Goal: Task Accomplishment & Management: Manage account settings

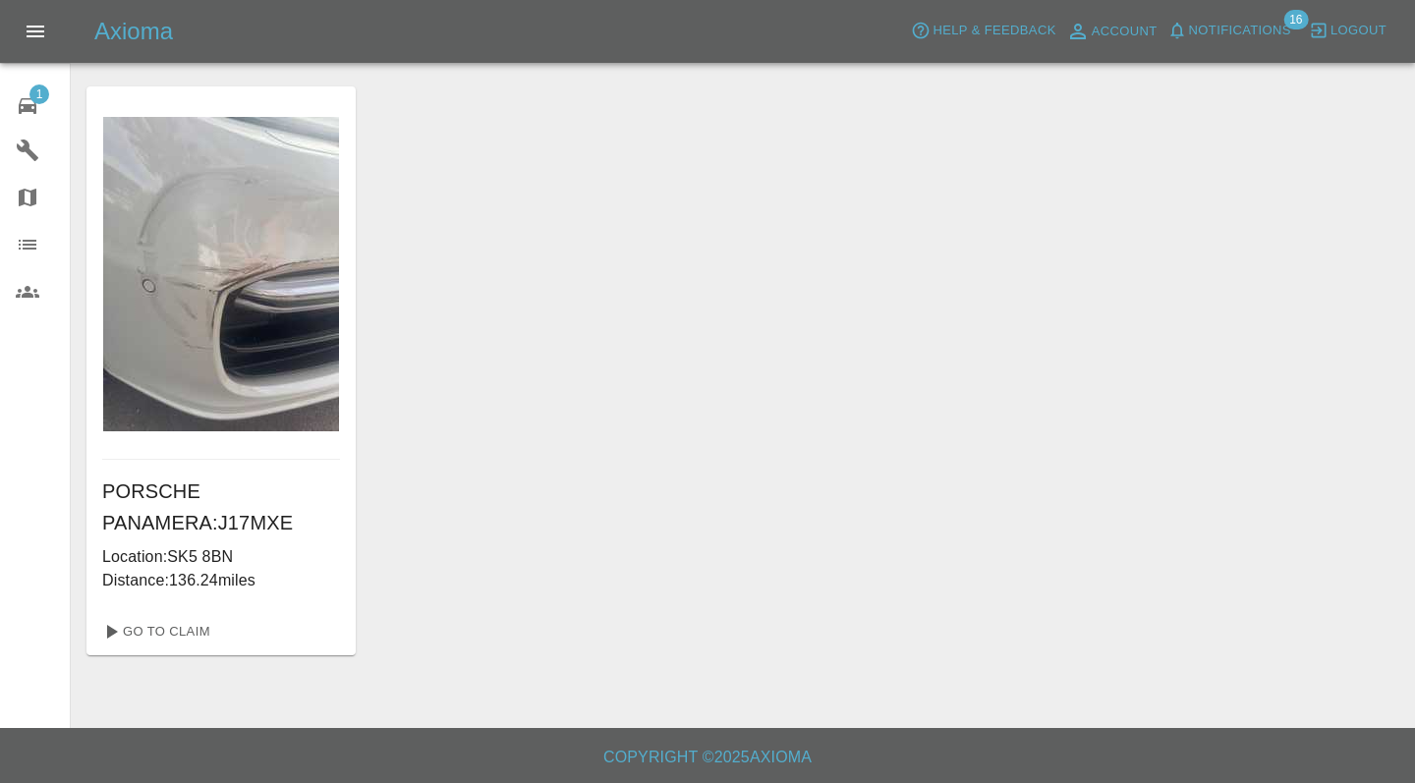
click at [35, 123] on link "1 Repair home" at bounding box center [35, 103] width 70 height 47
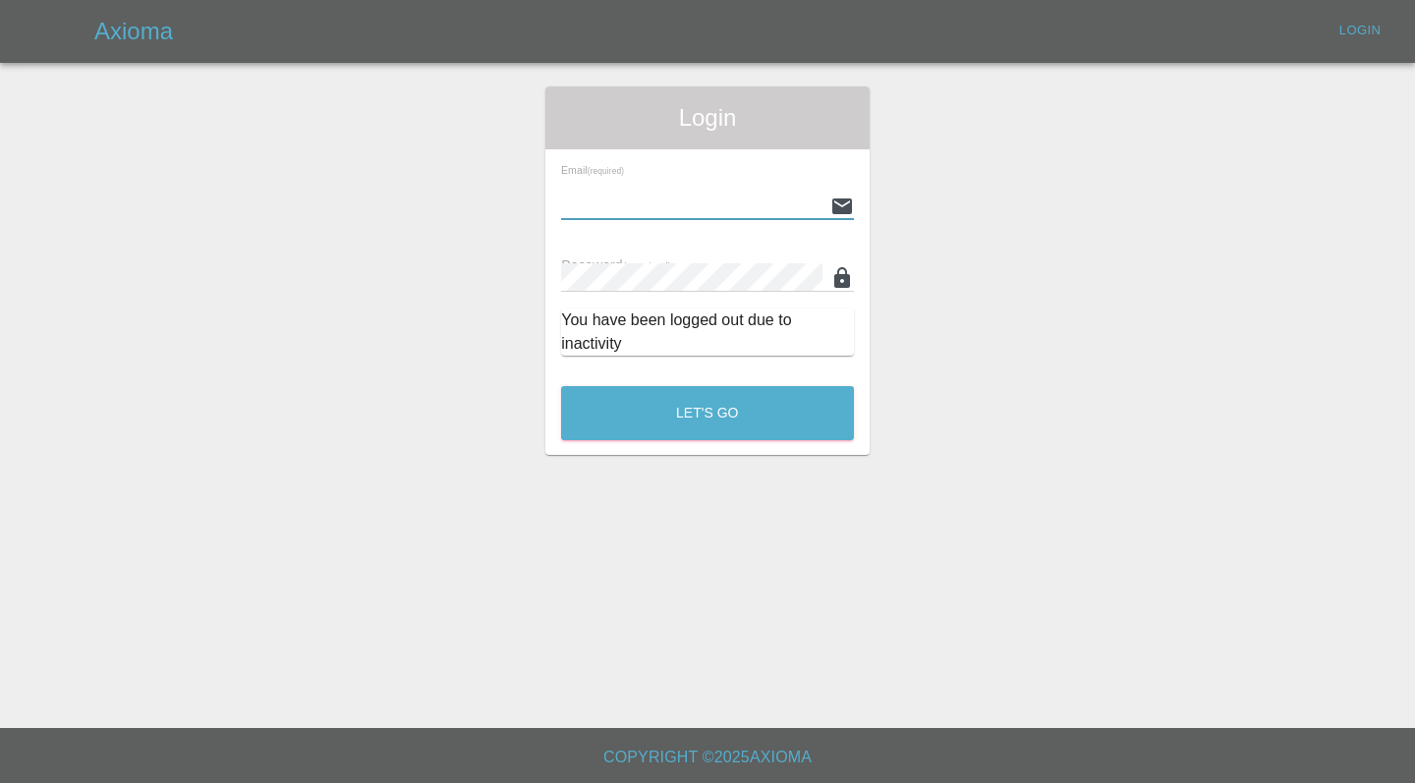
type input "[EMAIL_ADDRESS][DOMAIN_NAME]"
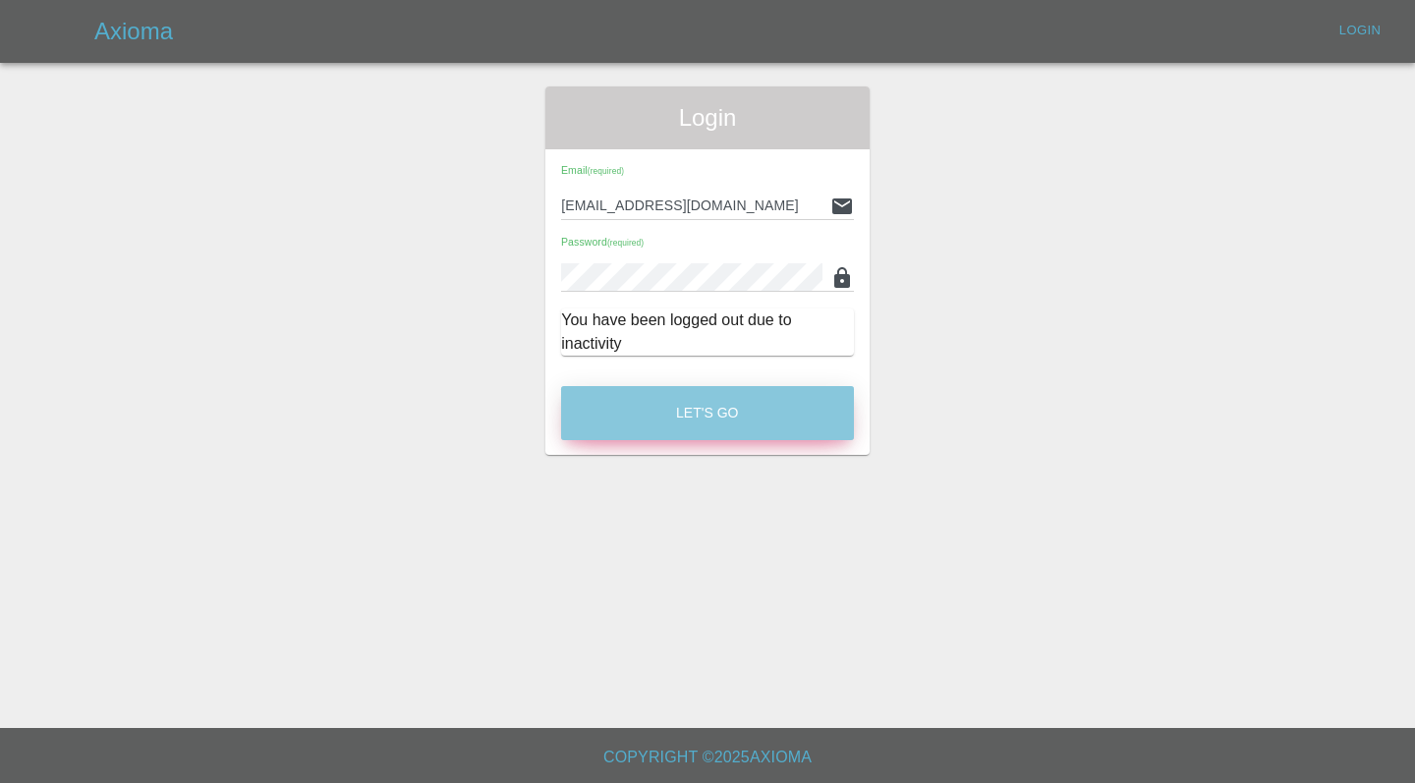
click at [721, 425] on button "Let's Go" at bounding box center [707, 413] width 293 height 54
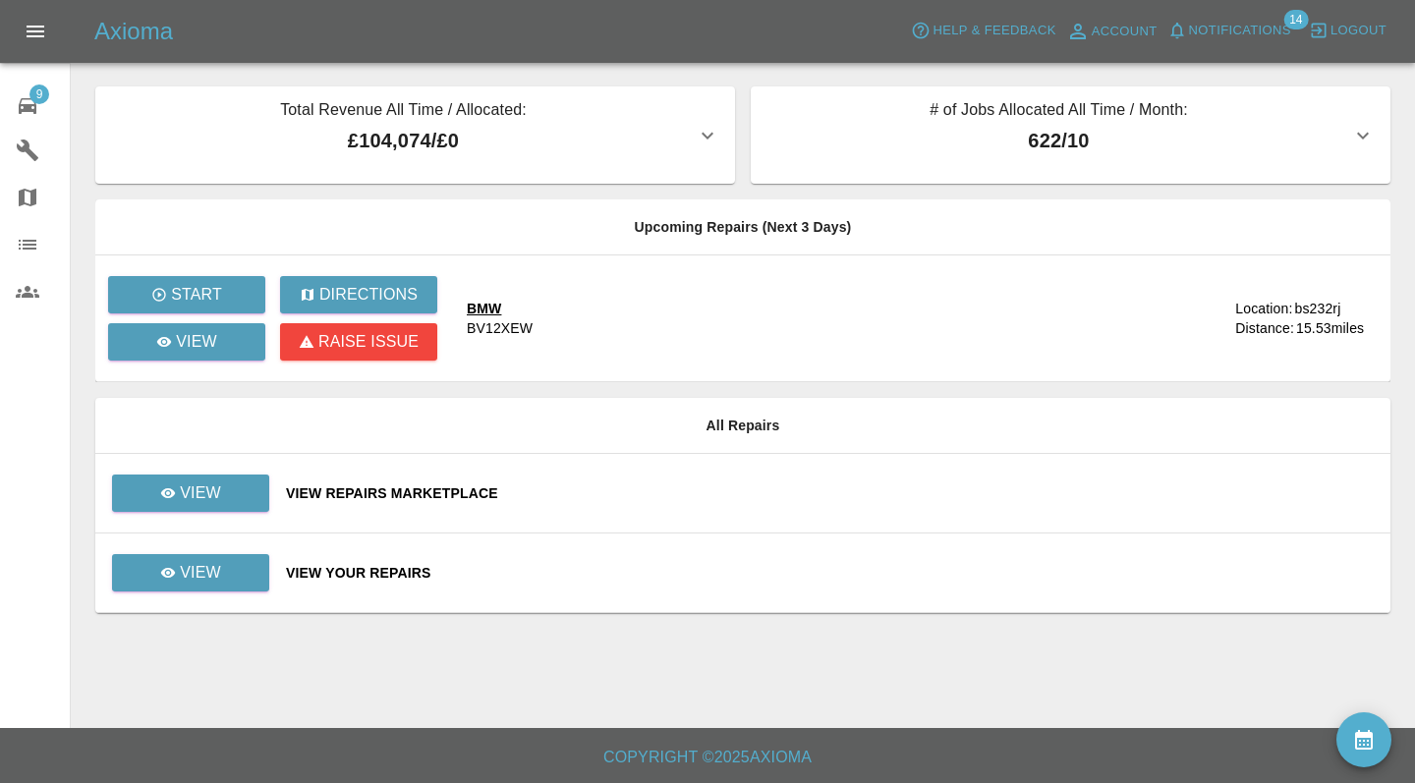
click at [698, 577] on div "View Your Repairs" at bounding box center [830, 573] width 1089 height 20
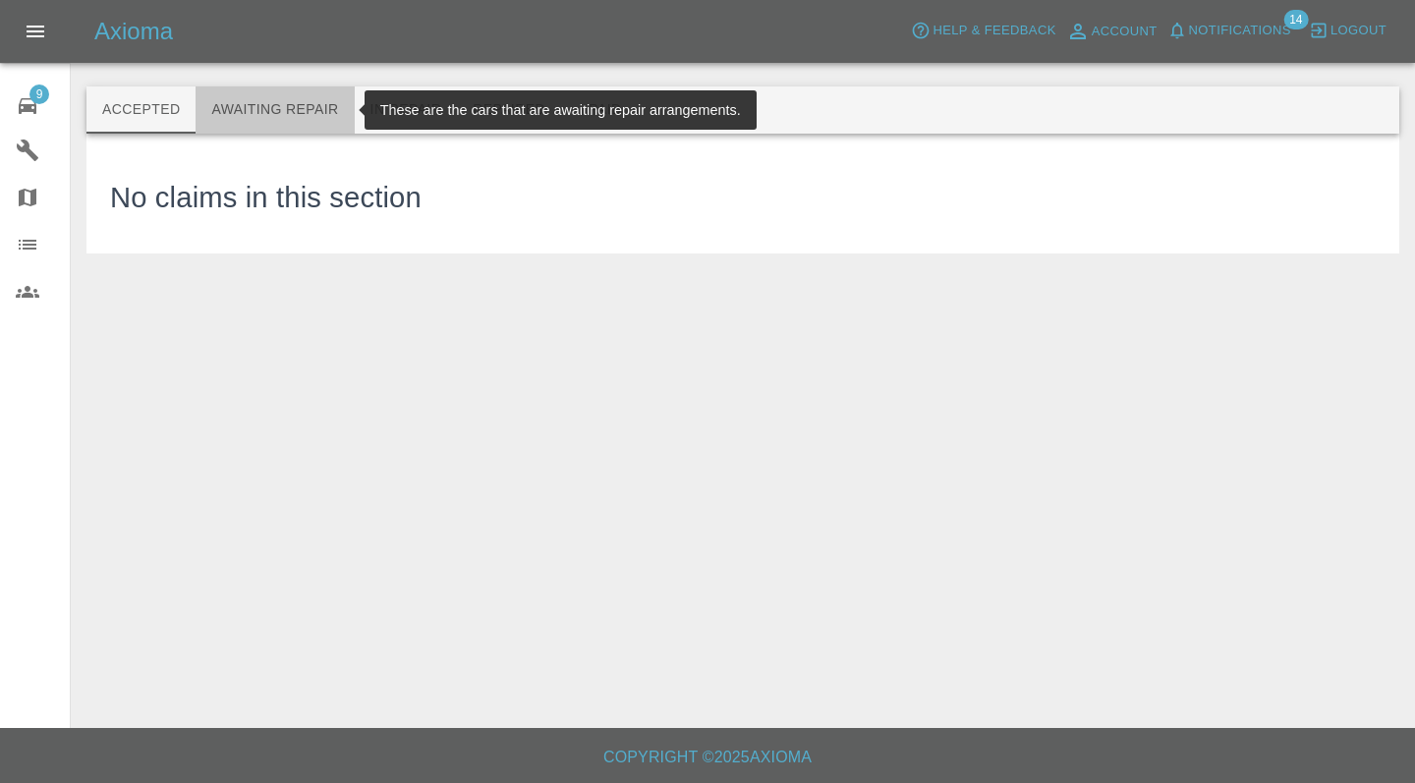
click at [289, 116] on button "Awaiting Repair" at bounding box center [275, 109] width 158 height 47
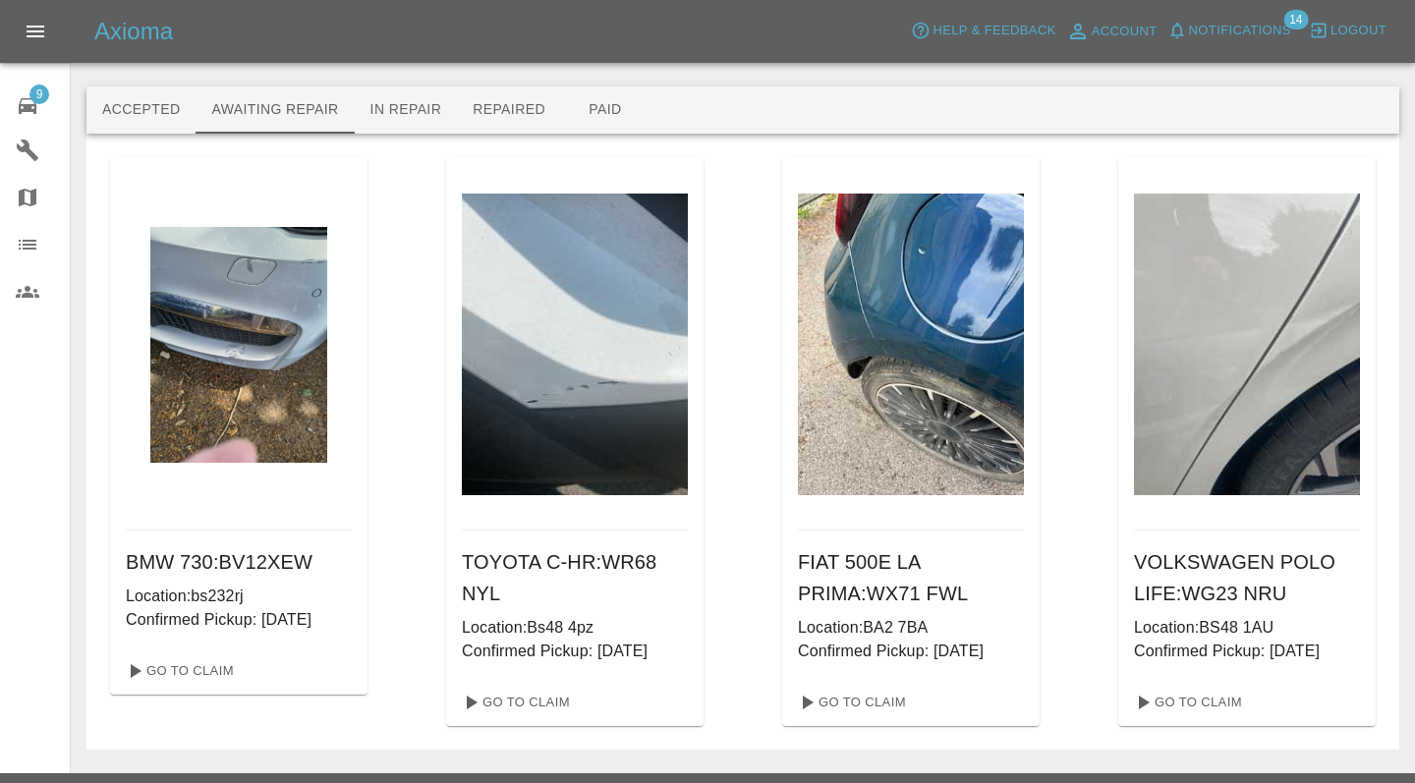
click at [275, 110] on button "Awaiting Repair" at bounding box center [275, 109] width 158 height 47
click at [1386, 658] on div "BMW 730 : BV12XEW Location: bs232rj Confirmed Pickup: [DATE] Go To Claim TOYOTA…" at bounding box center [742, 442] width 1313 height 616
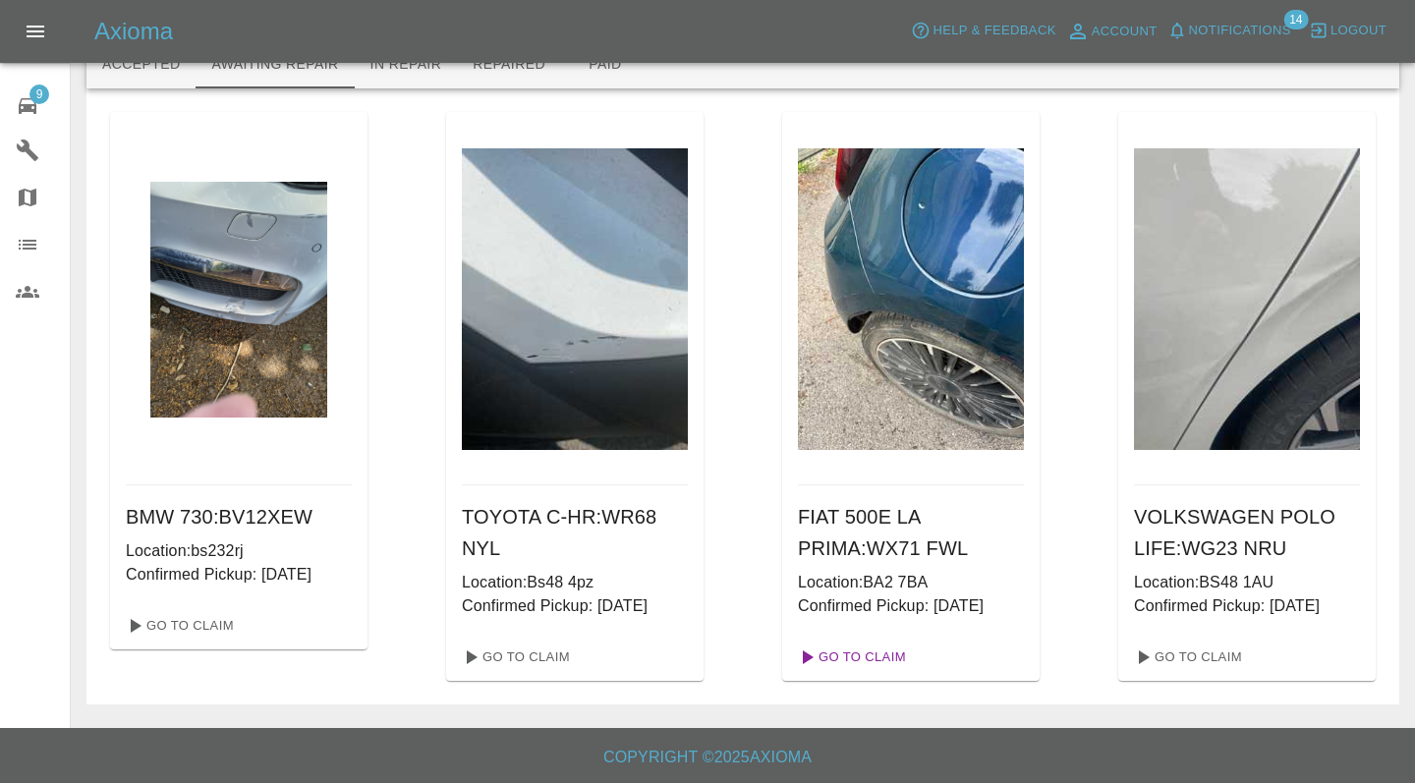
click at [885, 658] on link "Go To Claim" at bounding box center [850, 657] width 121 height 31
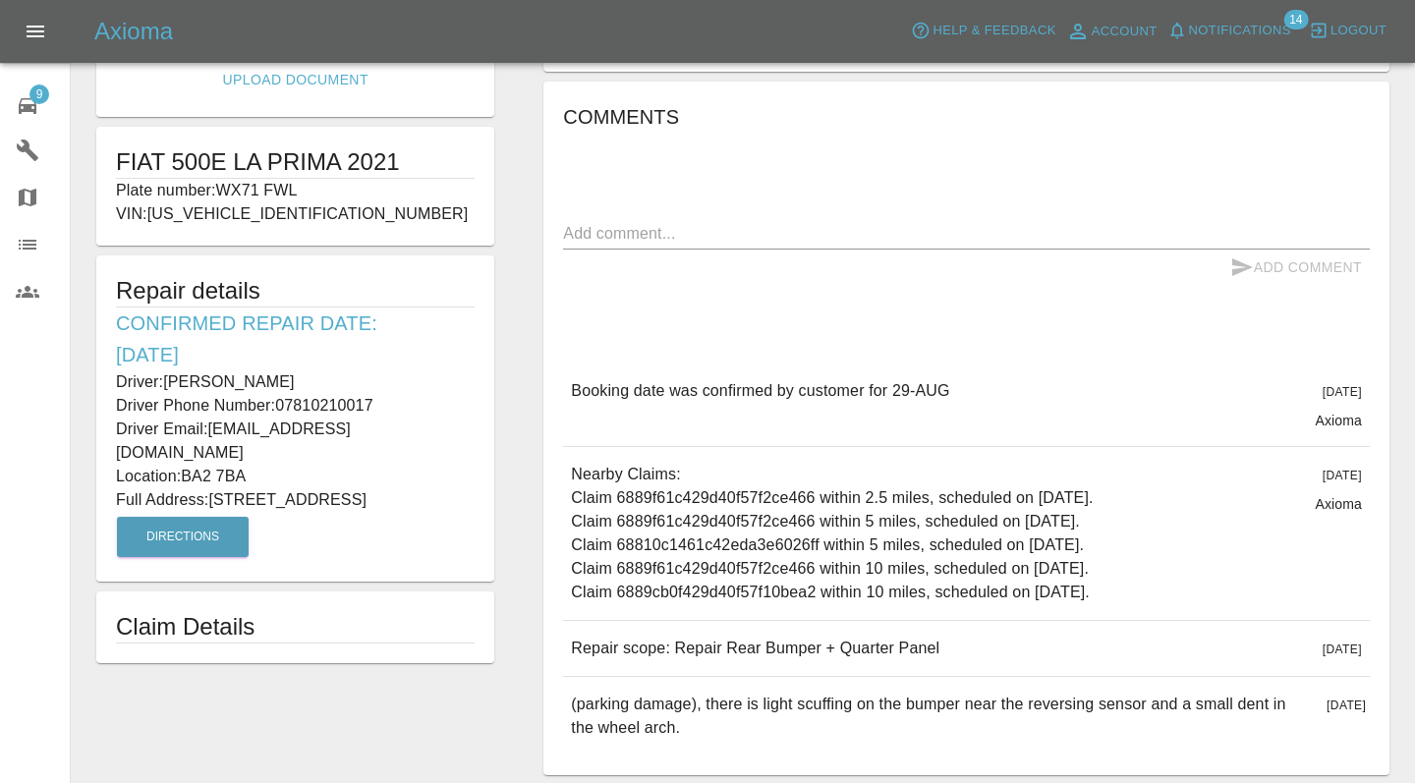
scroll to position [323, 0]
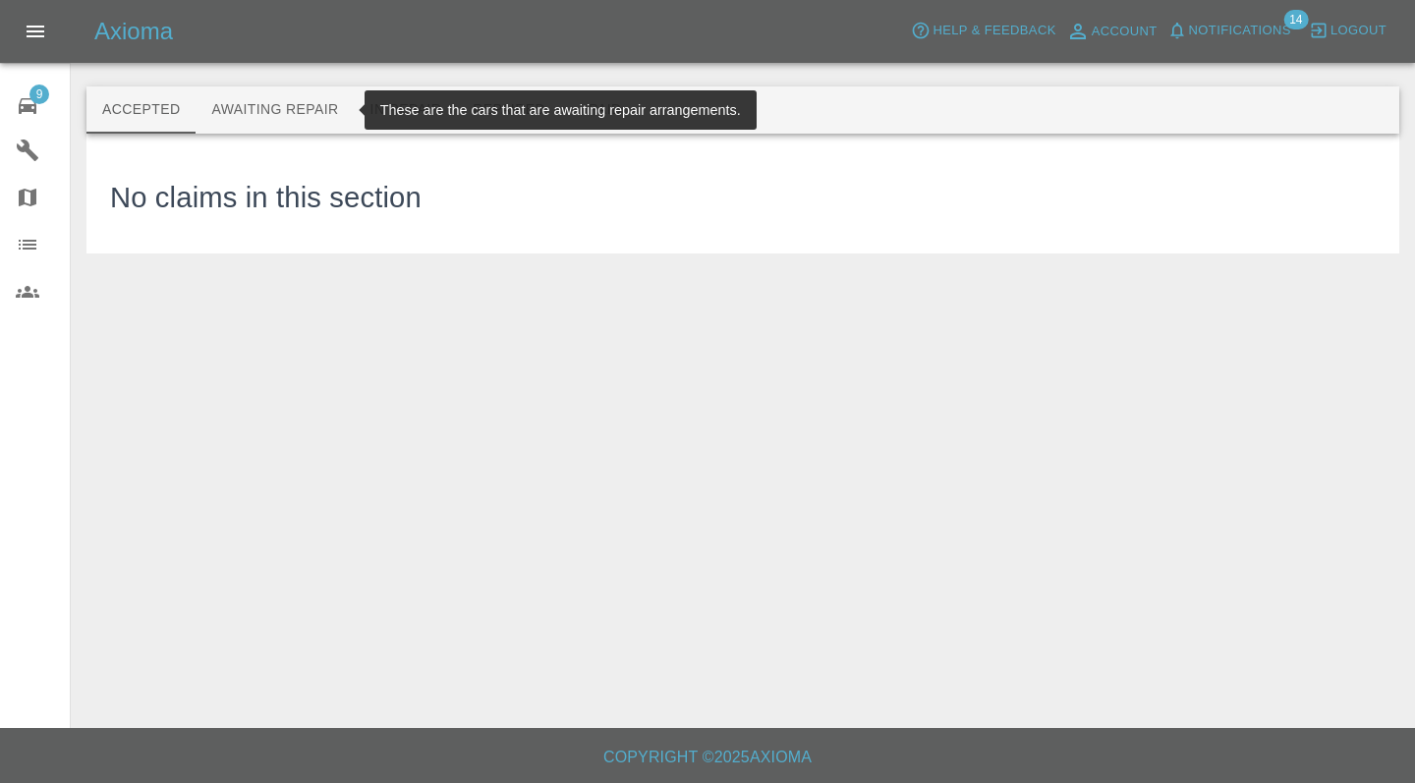
click at [306, 124] on button "Awaiting Repair" at bounding box center [275, 109] width 158 height 47
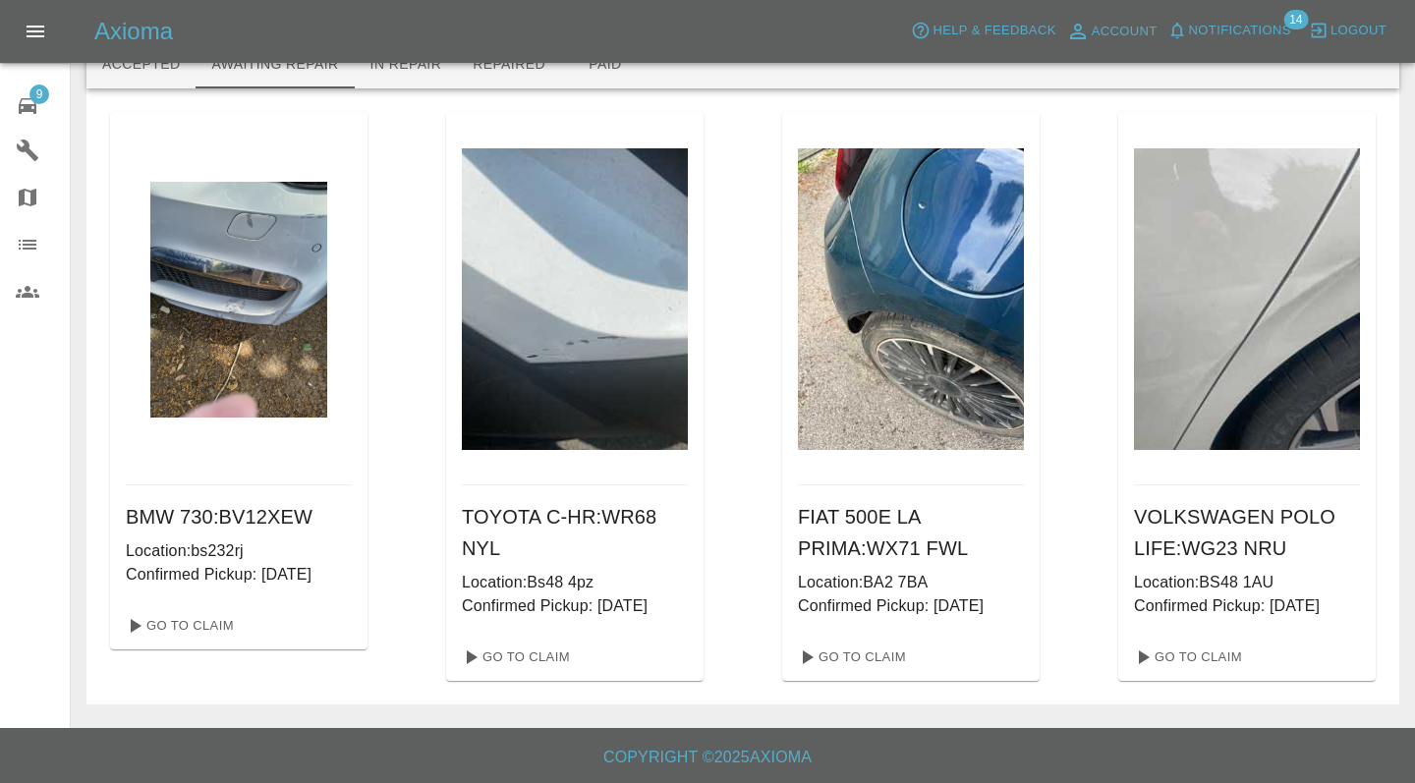
scroll to position [45, 0]
click at [204, 627] on link "Go To Claim" at bounding box center [178, 625] width 121 height 31
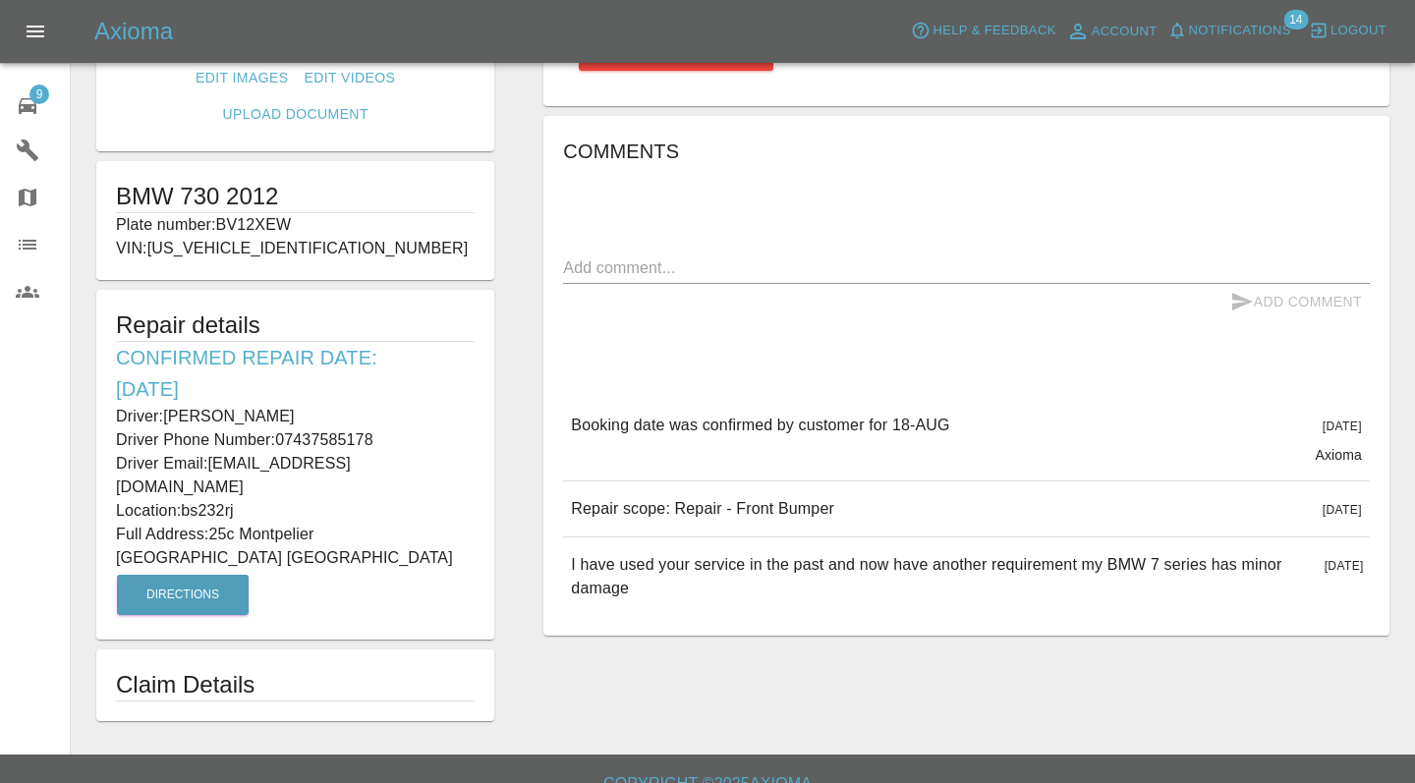
scroll to position [305, 0]
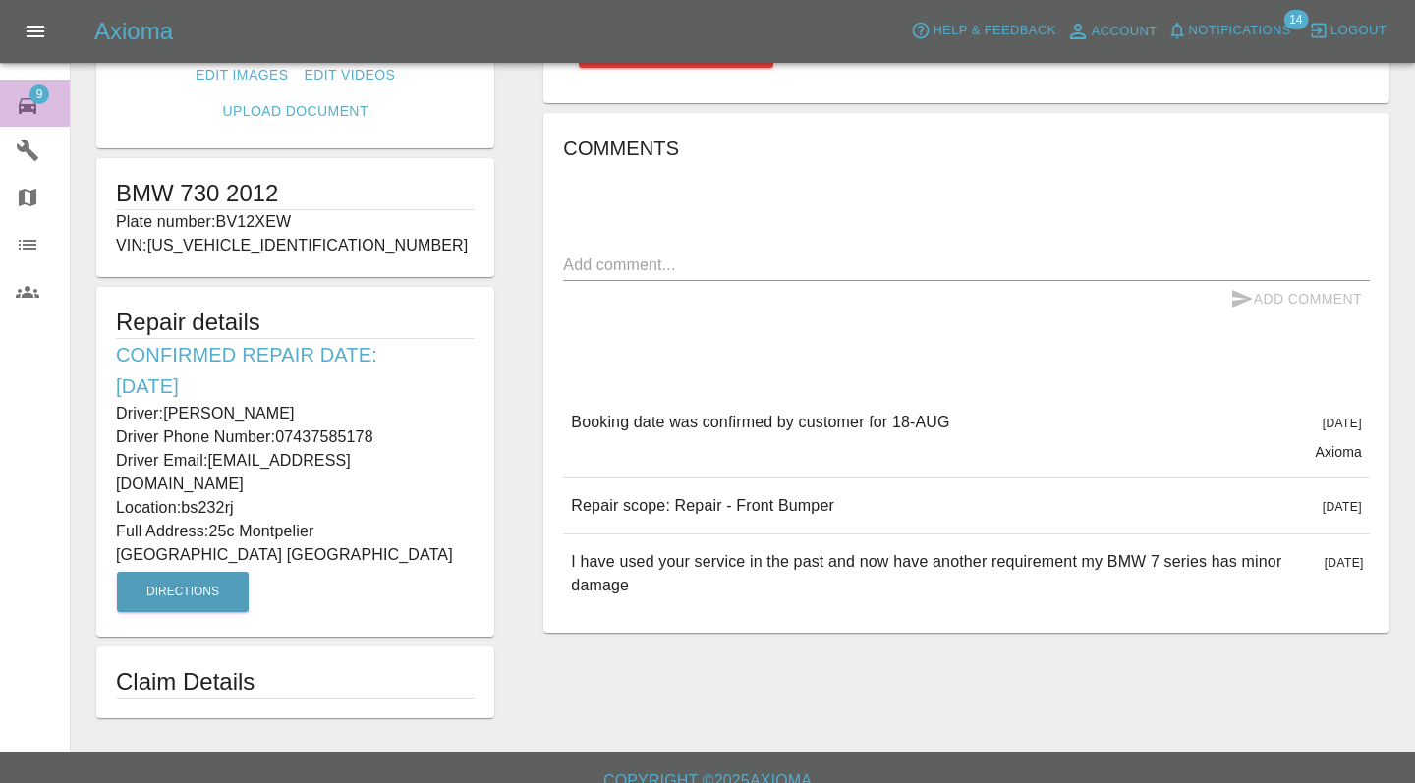
click at [8, 109] on link "9 Repair home" at bounding box center [35, 103] width 70 height 47
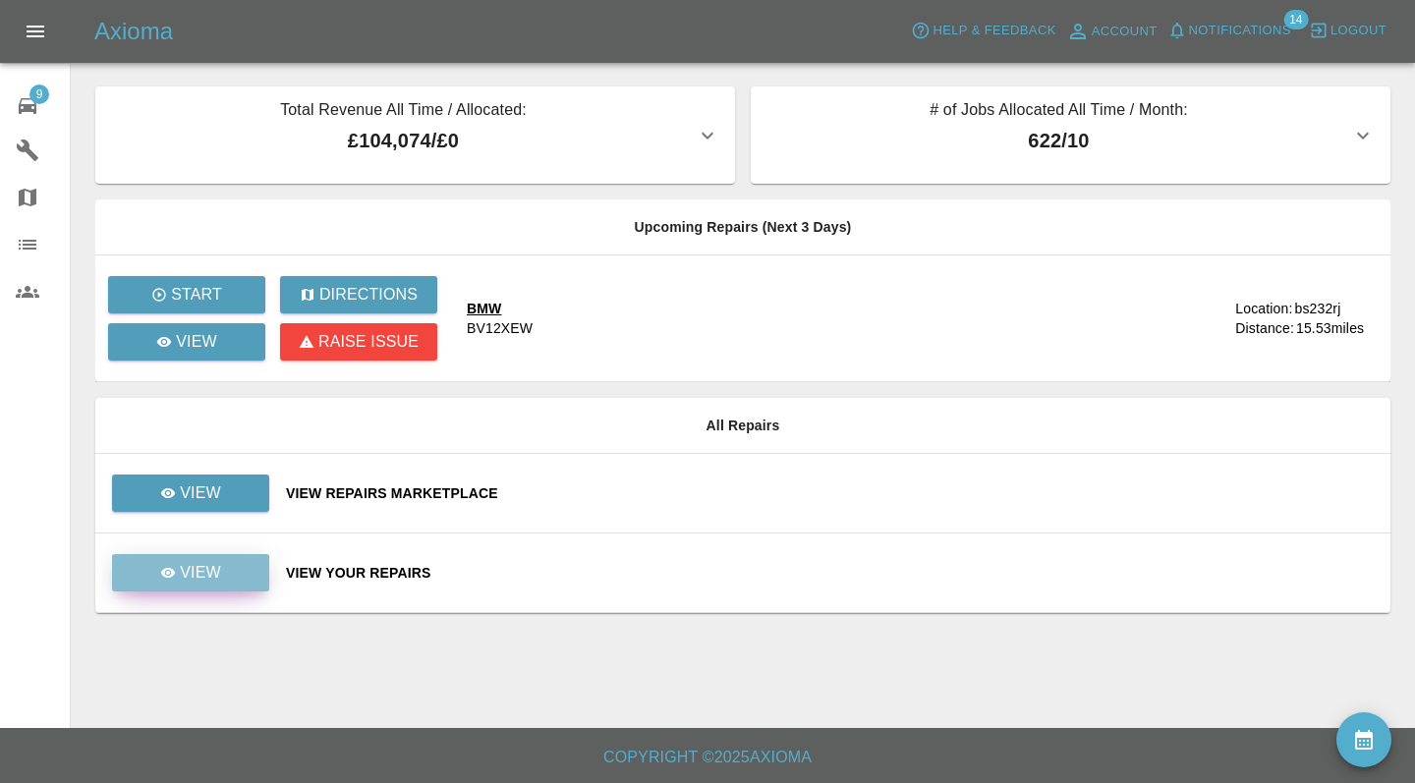
click at [227, 573] on link "View" at bounding box center [190, 572] width 157 height 37
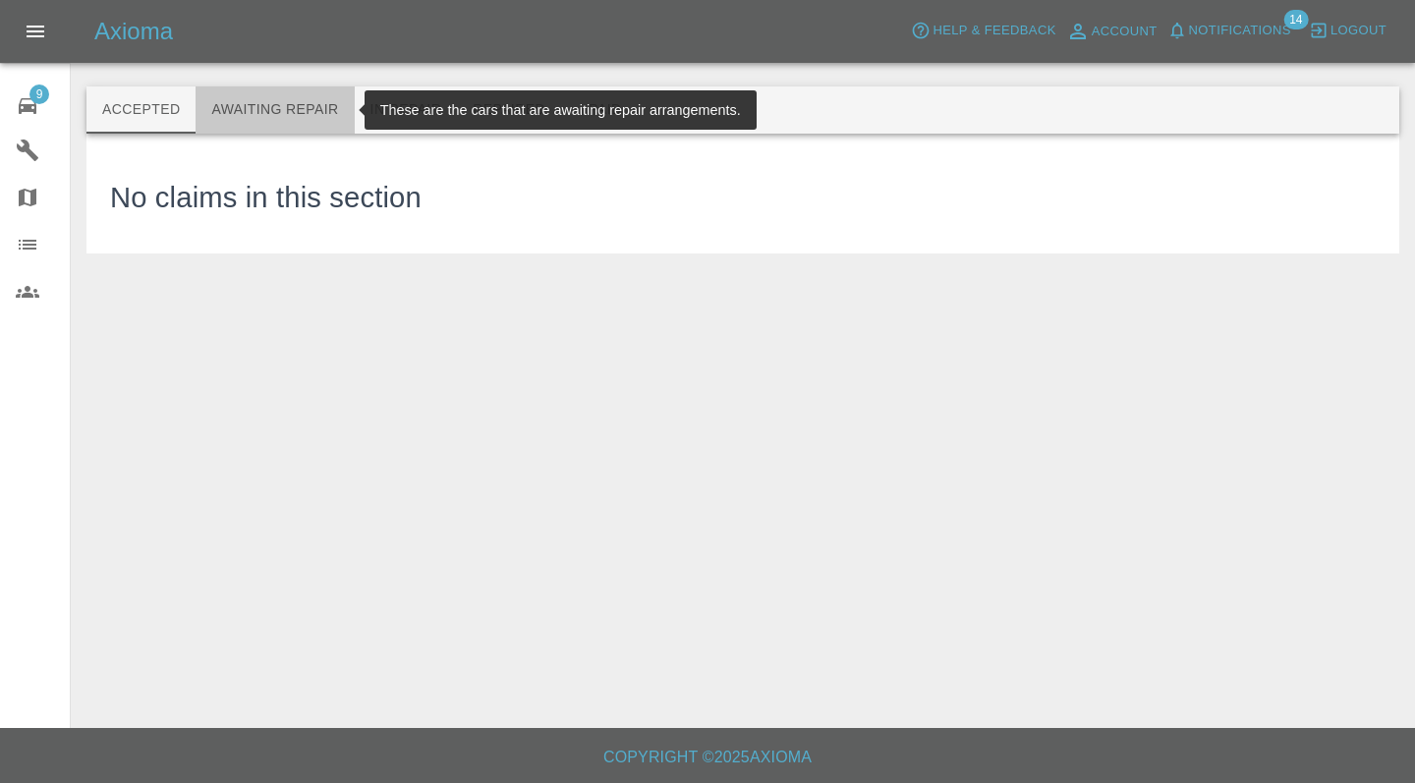
click at [292, 119] on button "Awaiting Repair" at bounding box center [275, 109] width 158 height 47
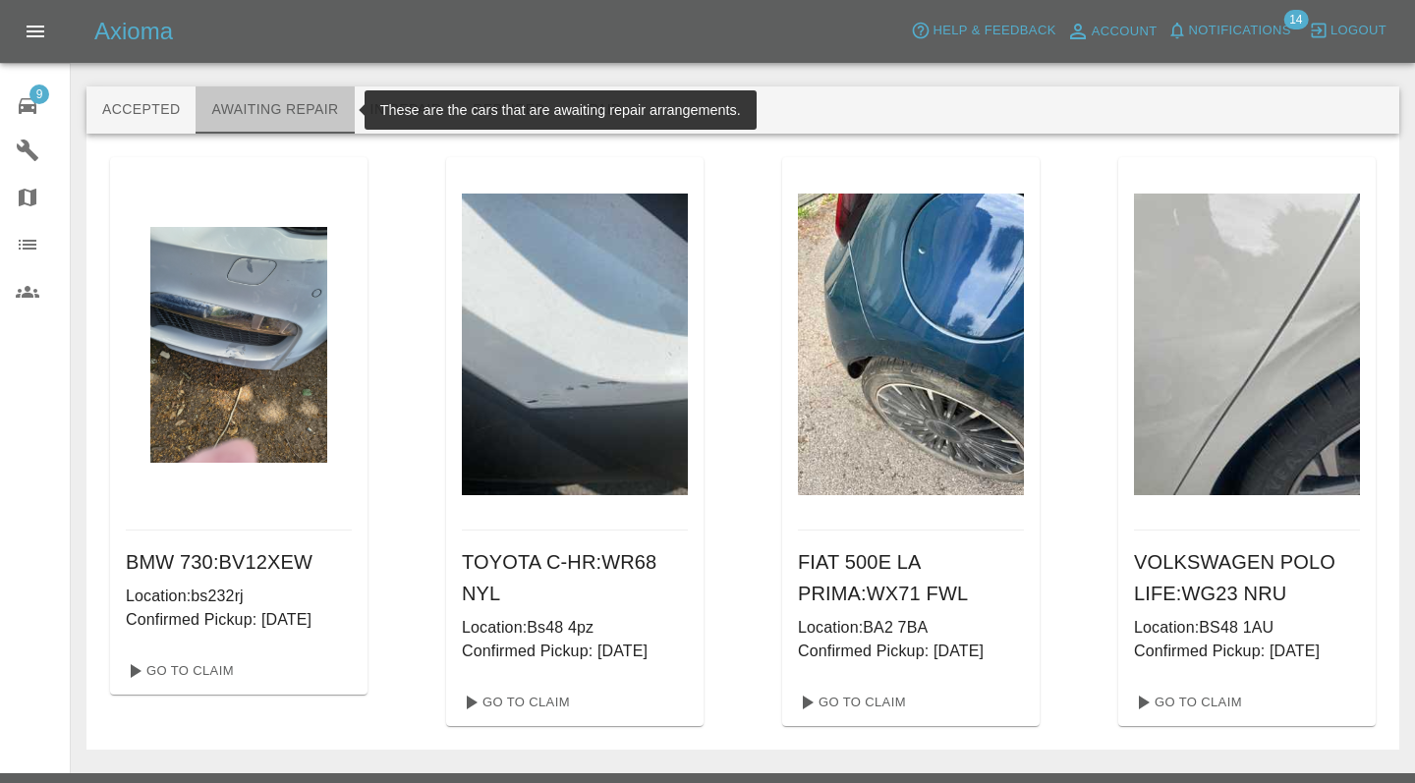
click at [263, 119] on button "Awaiting Repair" at bounding box center [275, 109] width 158 height 47
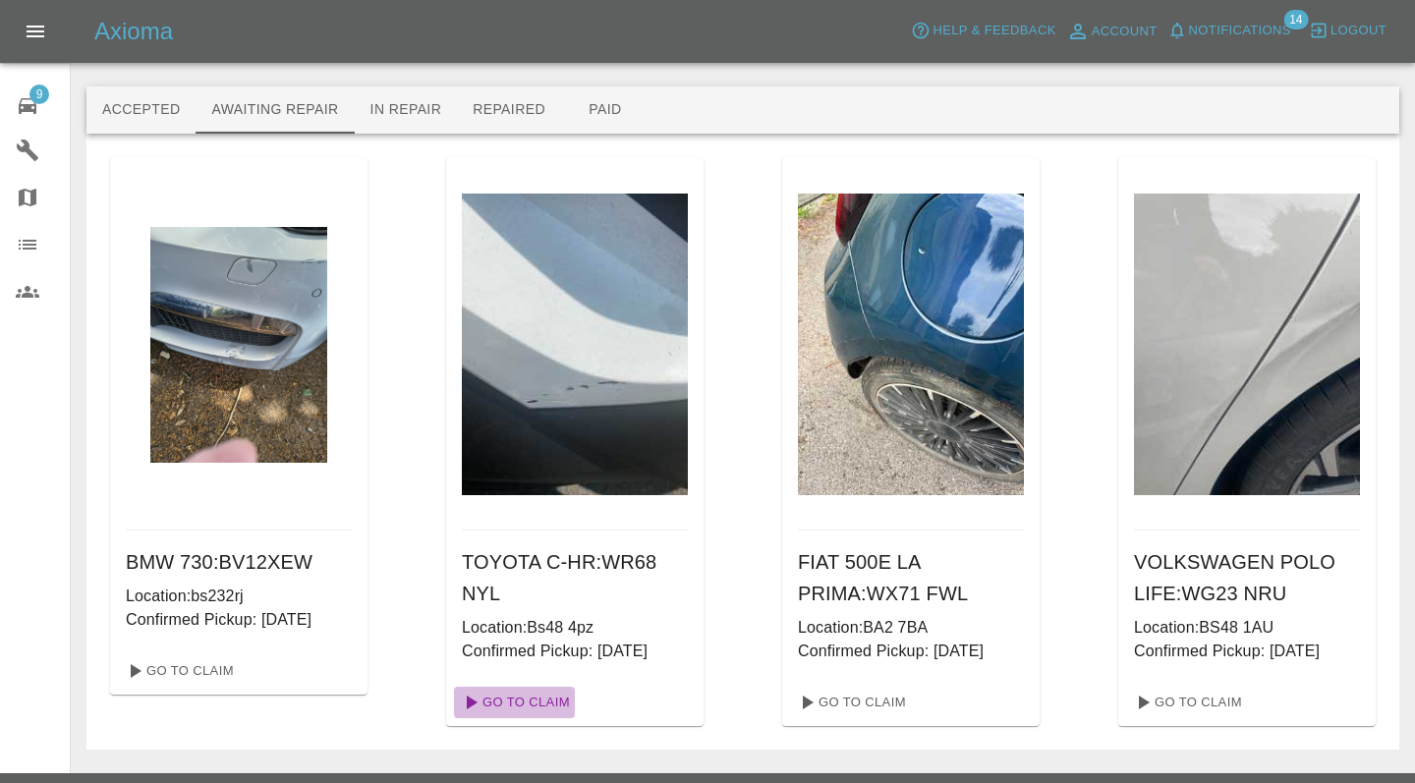
click at [498, 699] on link "Go To Claim" at bounding box center [514, 702] width 121 height 31
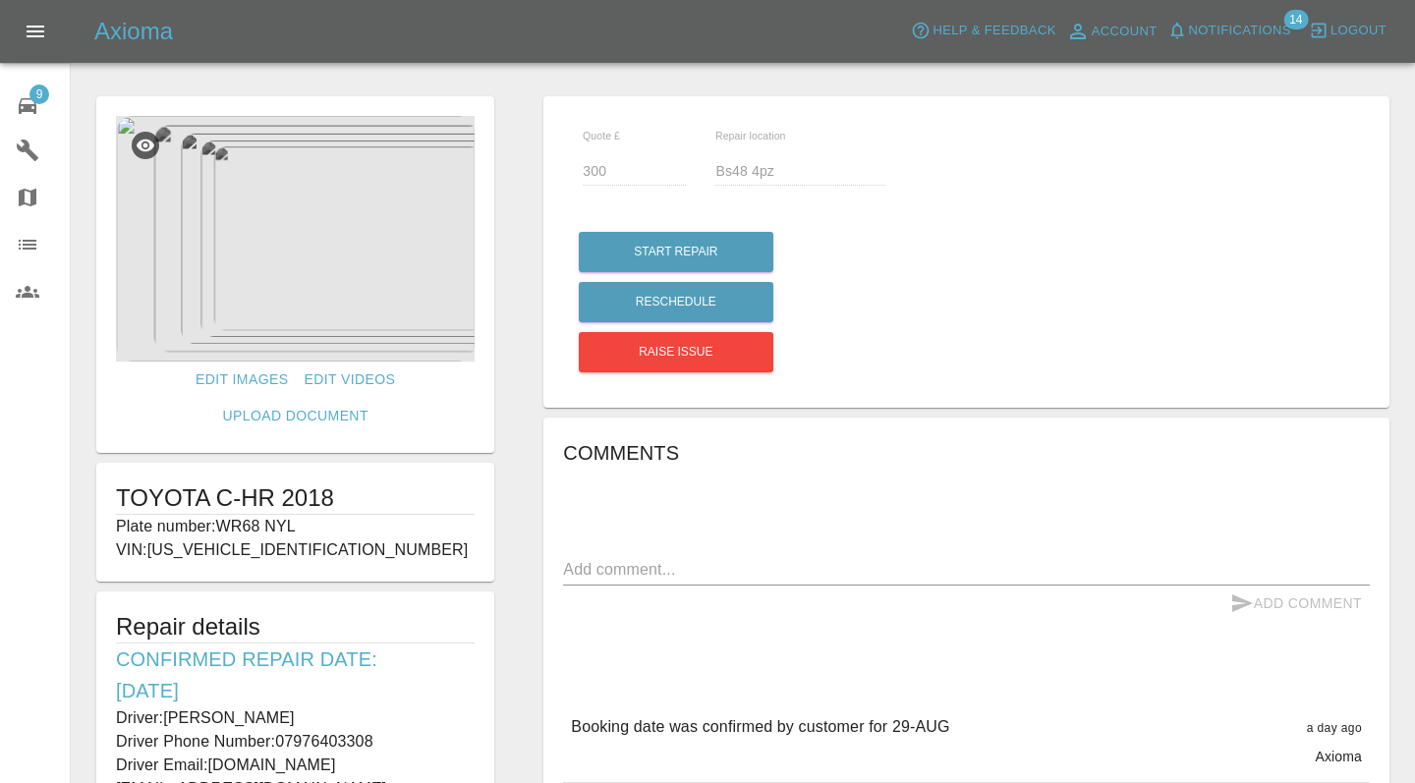
click at [357, 358] on img at bounding box center [295, 239] width 359 height 246
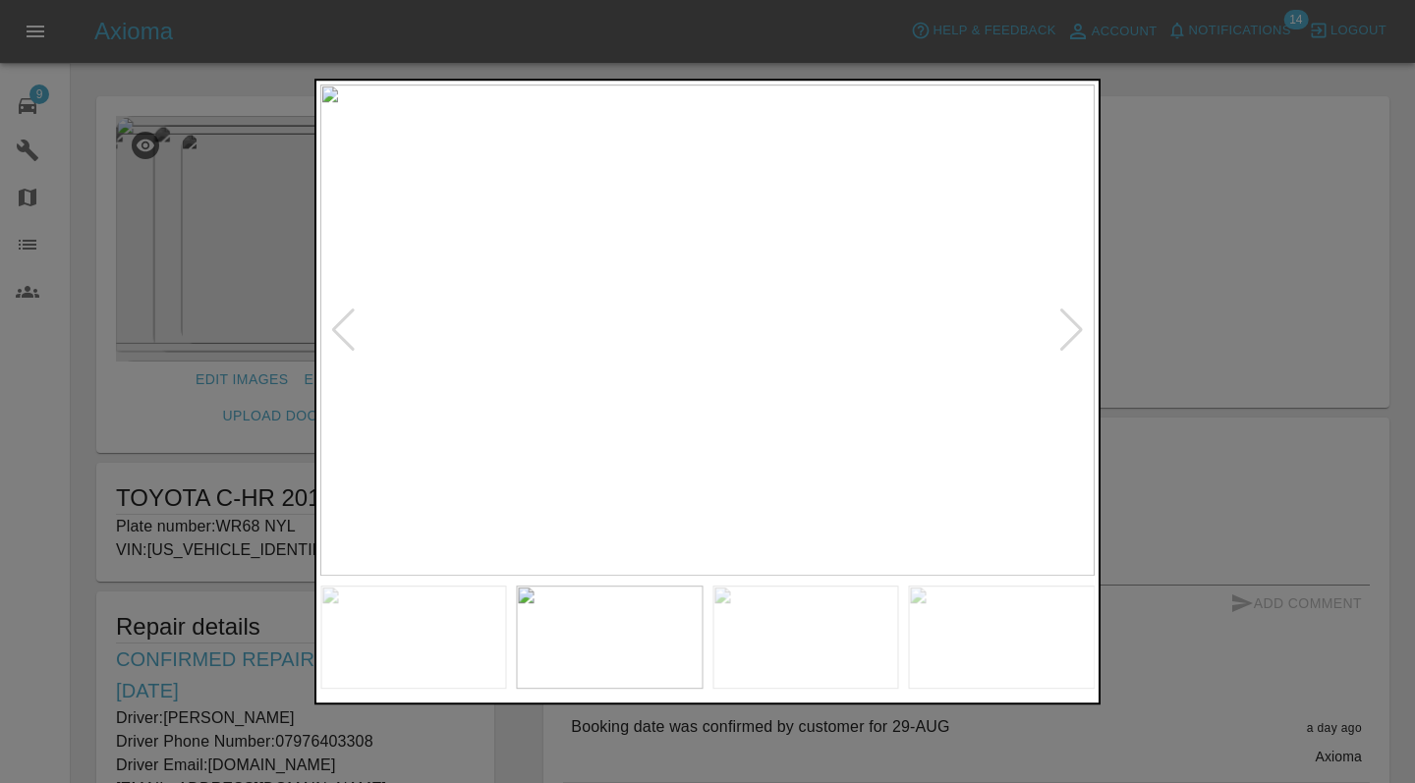
click at [1193, 263] on div at bounding box center [707, 391] width 1415 height 783
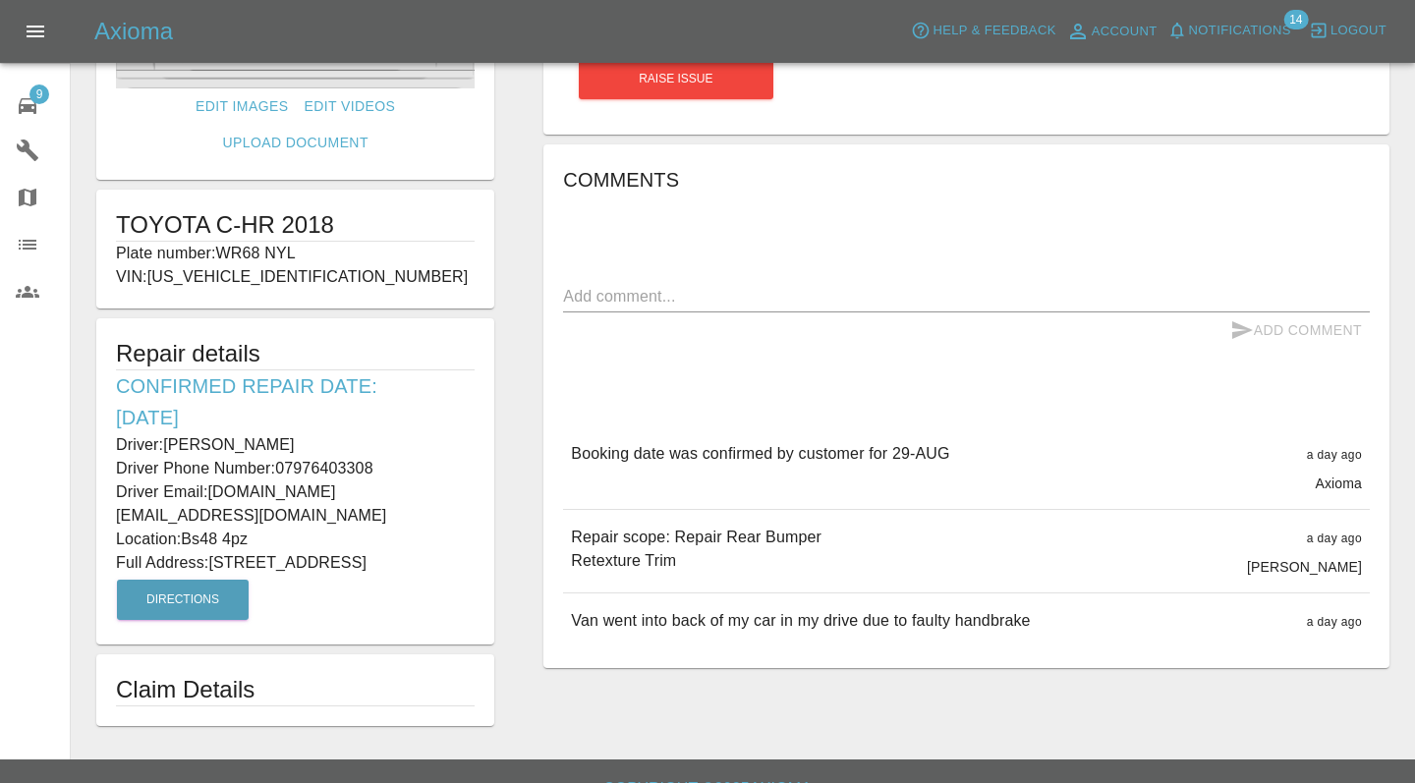
scroll to position [304, 0]
